Goal: Task Accomplishment & Management: Manage account settings

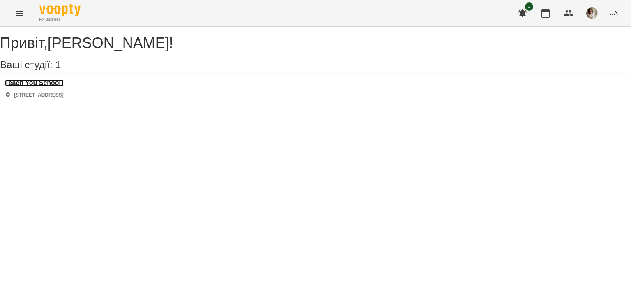
click at [49, 87] on h3 "Teach You School" at bounding box center [34, 82] width 59 height 7
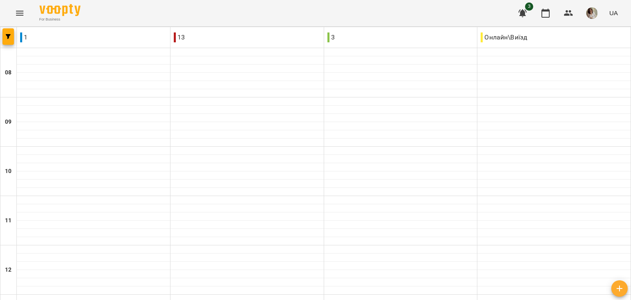
scroll to position [444, 0]
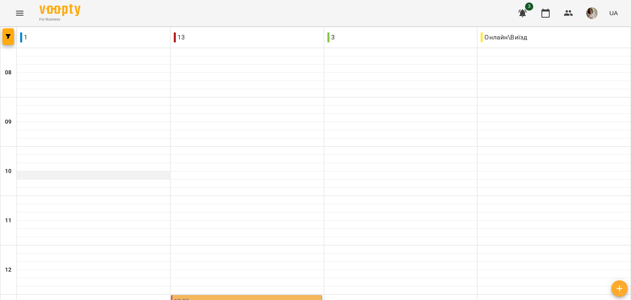
scroll to position [261, 0]
type input "**********"
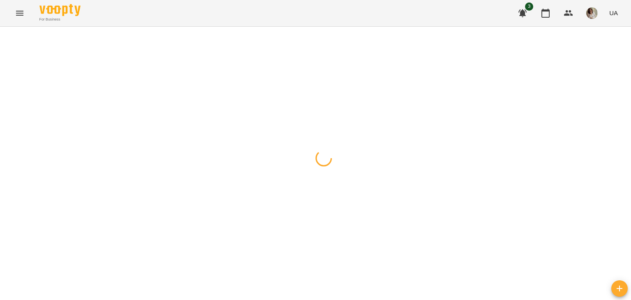
click at [372, 27] on div at bounding box center [315, 27] width 631 height 0
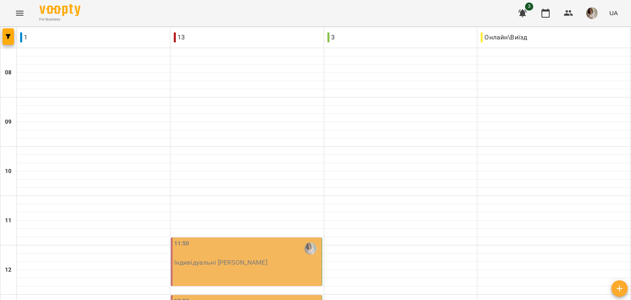
type input "**********"
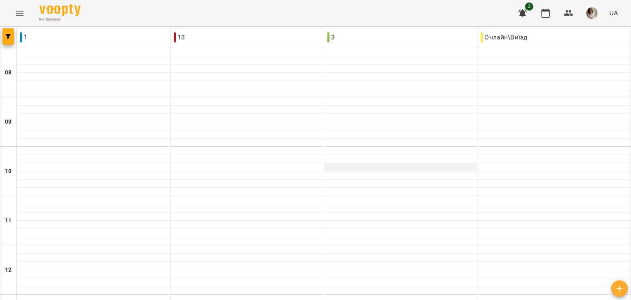
scroll to position [444, 0]
type input "**********"
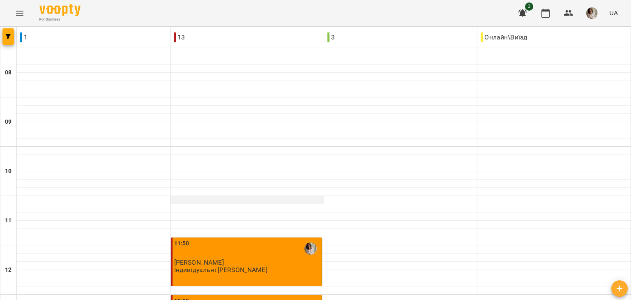
scroll to position [258, 0]
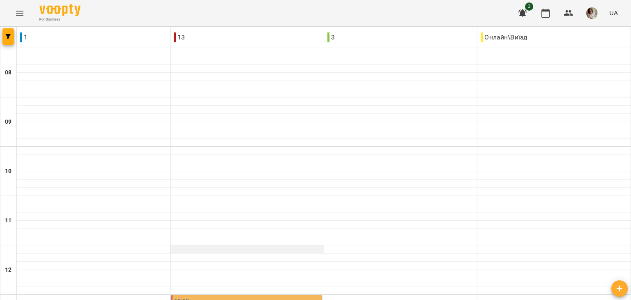
scroll to position [225, 0]
click at [250, 297] on div "13:00" at bounding box center [247, 306] width 146 height 19
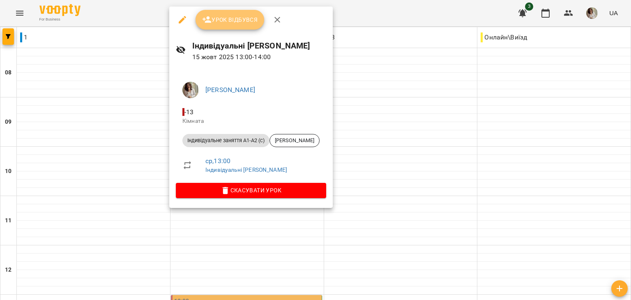
click at [238, 13] on button "Урок відбувся" at bounding box center [230, 20] width 69 height 20
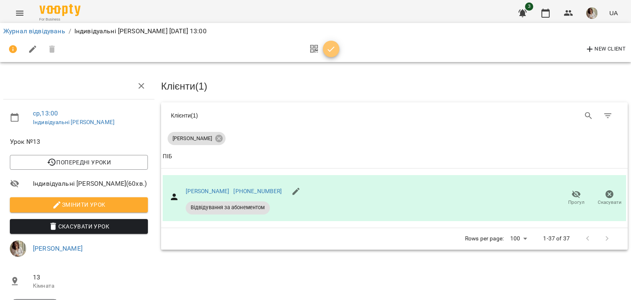
click at [328, 49] on icon "button" at bounding box center [331, 49] width 10 height 10
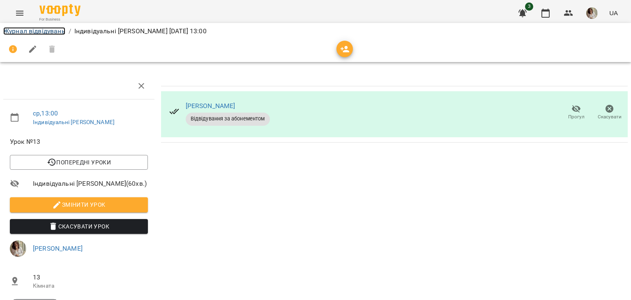
click at [60, 30] on link "Журнал відвідувань" at bounding box center [34, 31] width 62 height 8
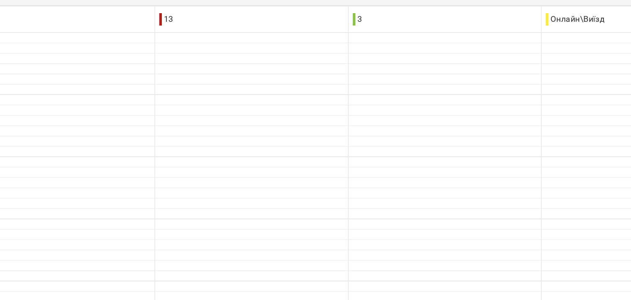
scroll to position [332, 0]
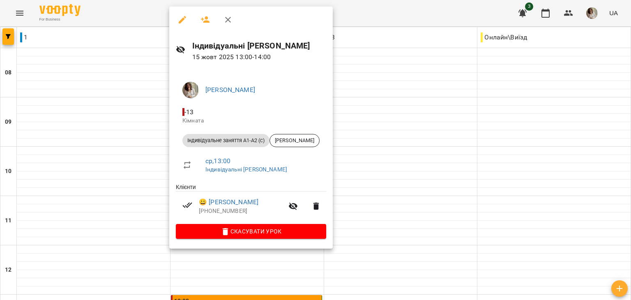
scroll to position [199, 0]
click at [377, 133] on div at bounding box center [315, 150] width 631 height 300
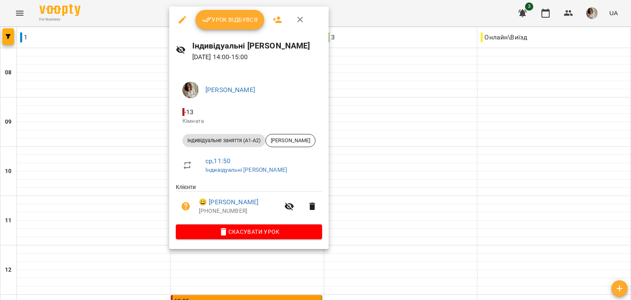
click at [363, 160] on div at bounding box center [315, 150] width 631 height 300
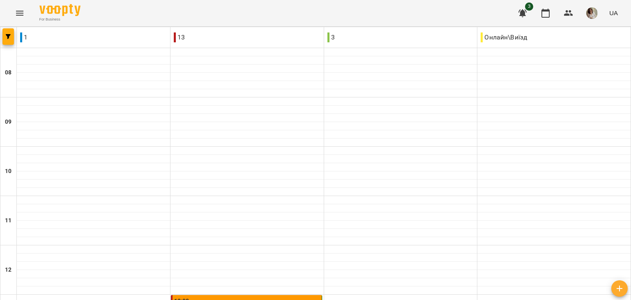
scroll to position [421, 0]
